Goal: Find specific page/section: Find specific page/section

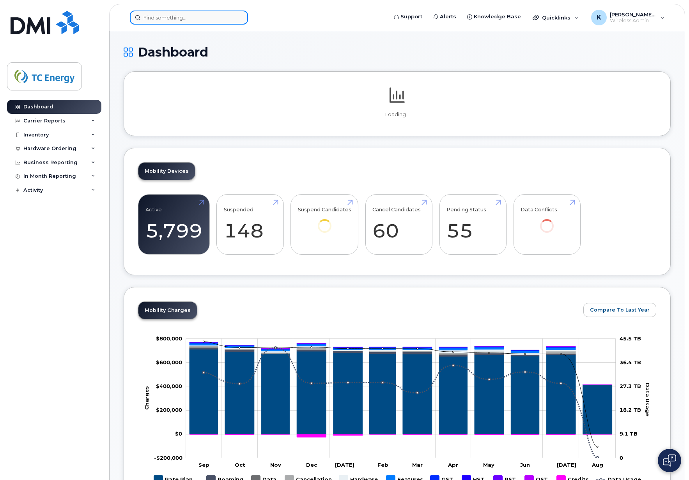
click at [182, 13] on input at bounding box center [189, 18] width 118 height 14
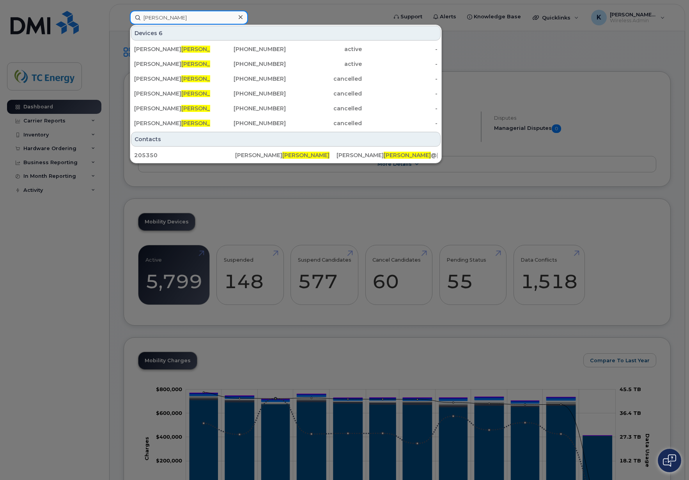
type input "[PERSON_NAME]"
click at [380, 32] on div "Devices 6" at bounding box center [285, 33] width 309 height 15
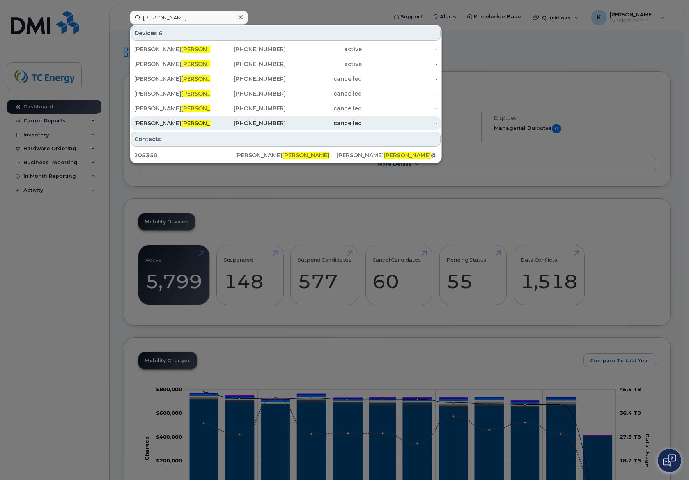
click at [181, 124] on span "[PERSON_NAME]" at bounding box center [204, 123] width 47 height 7
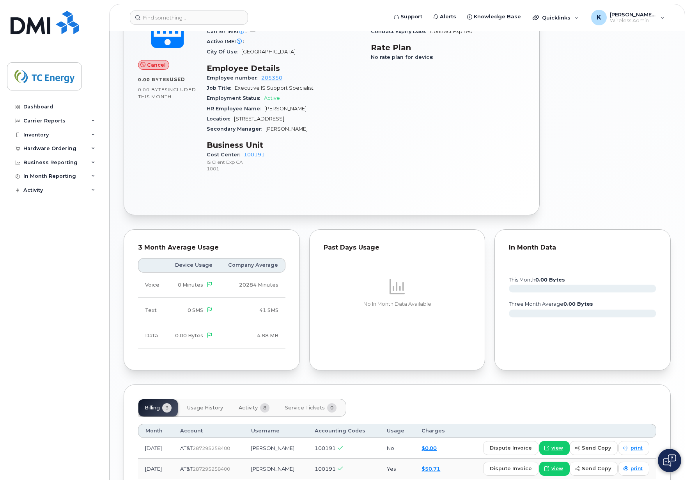
scroll to position [392, 0]
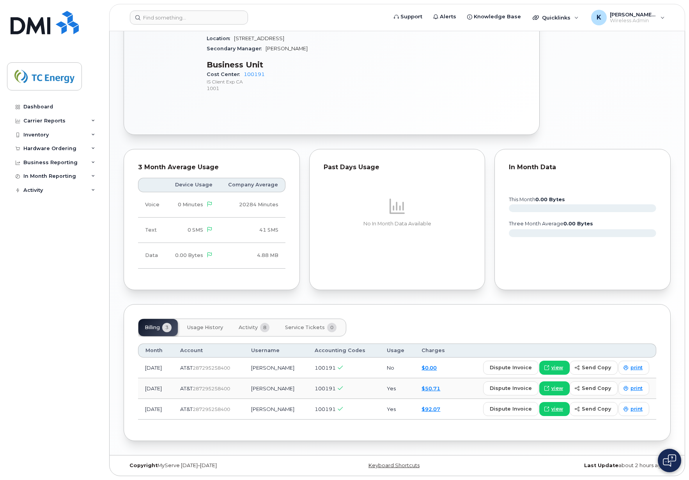
click at [249, 326] on span "Activity" at bounding box center [248, 327] width 19 height 6
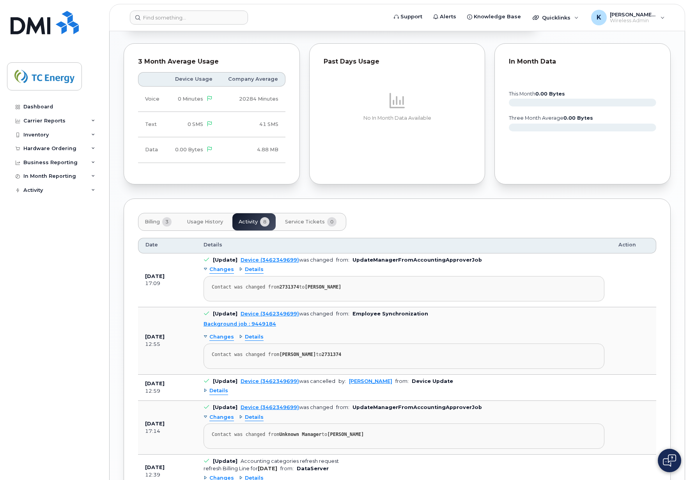
scroll to position [509, 0]
